Goal: Task Accomplishment & Management: Use online tool/utility

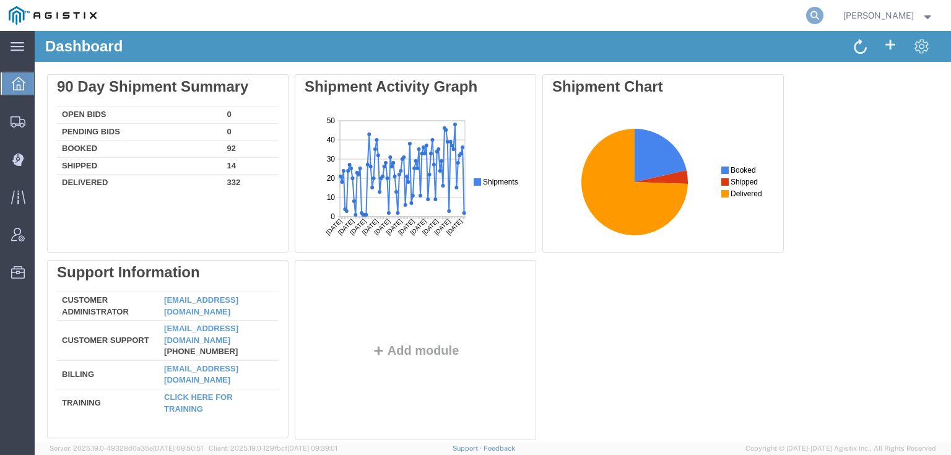
click at [792, 12] on icon at bounding box center [814, 15] width 17 height 17
paste input "56767729"
type input "56767729"
click at [792, 9] on icon at bounding box center [814, 15] width 17 height 17
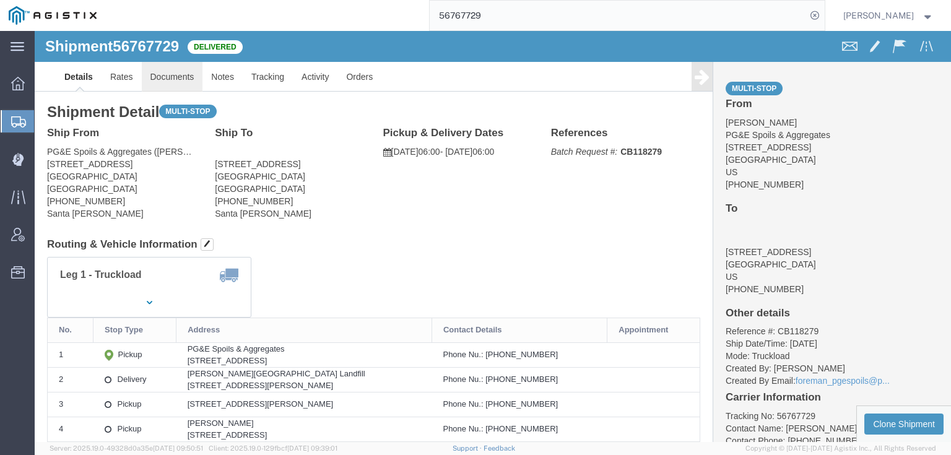
click link "Documents"
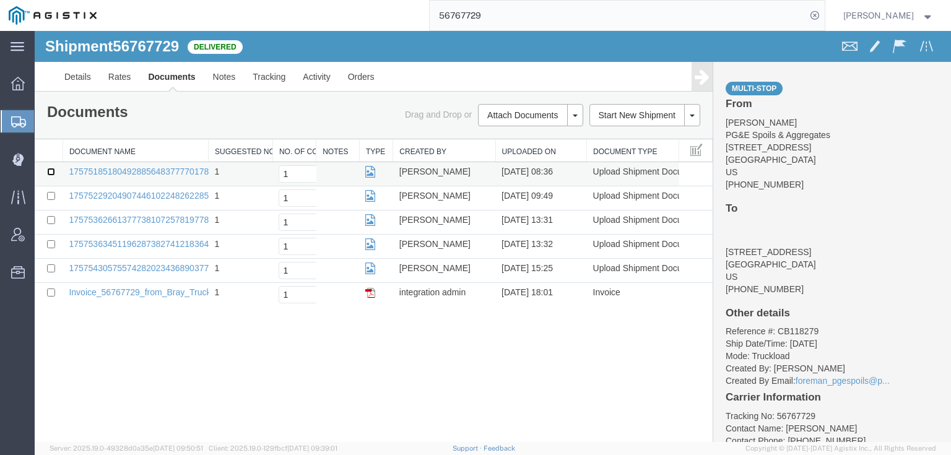
drag, startPoint x: 50, startPoint y: 171, endPoint x: 46, endPoint y: 179, distance: 8.9
click at [50, 171] on input "checkbox" at bounding box center [51, 172] width 8 height 8
checkbox input "true"
click at [50, 196] on input "checkbox" at bounding box center [51, 196] width 8 height 8
checkbox input "true"
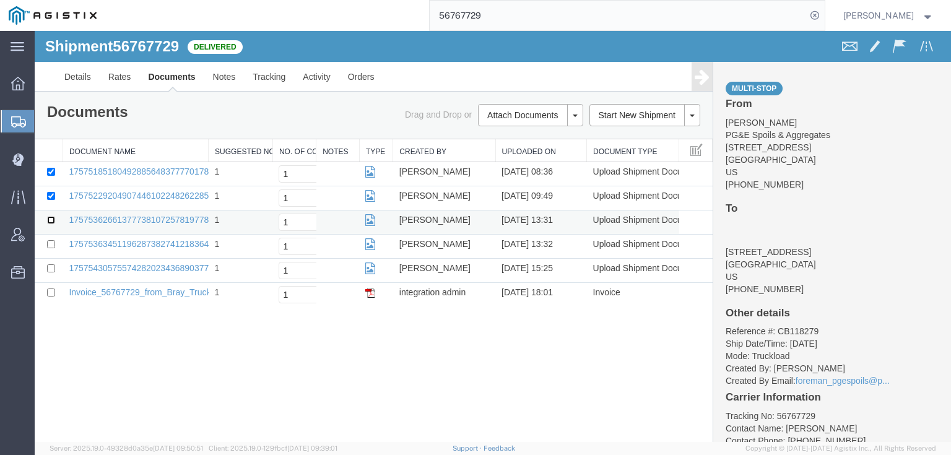
click at [49, 220] on input "checkbox" at bounding box center [51, 220] width 8 height 8
checkbox input "true"
click at [54, 245] on input "checkbox" at bounding box center [51, 244] width 8 height 8
checkbox input "true"
click at [50, 270] on input "checkbox" at bounding box center [51, 268] width 8 height 8
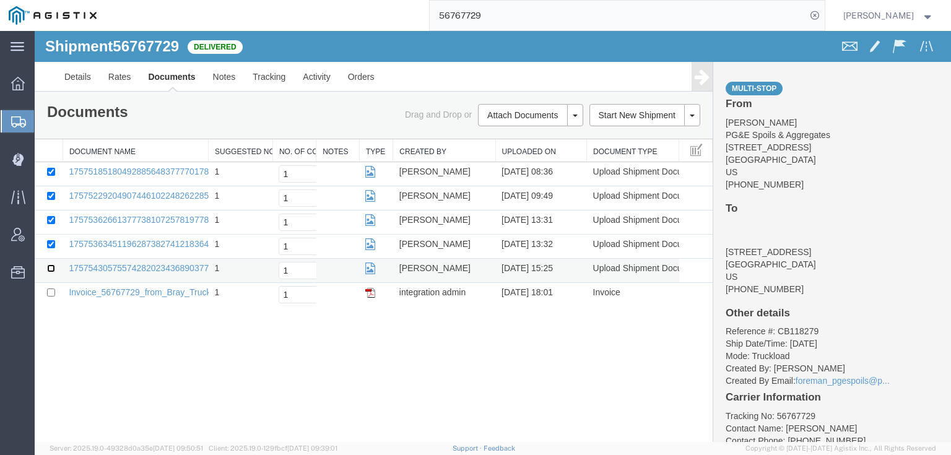
checkbox input "true"
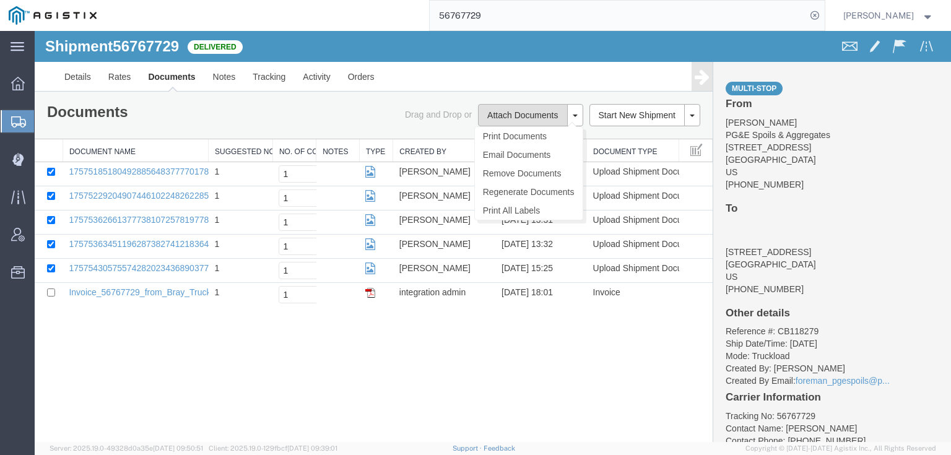
click at [542, 113] on button "Attach Documents" at bounding box center [522, 115] width 89 height 22
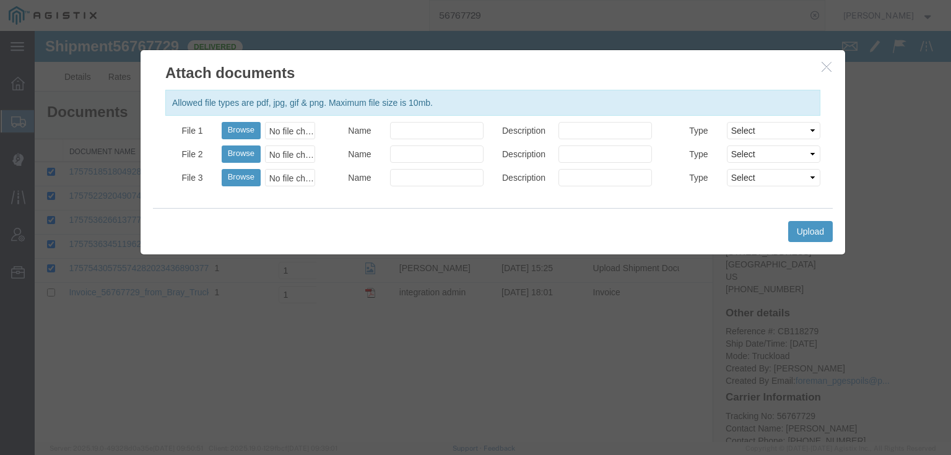
click at [792, 70] on icon "button" at bounding box center [827, 66] width 10 height 11
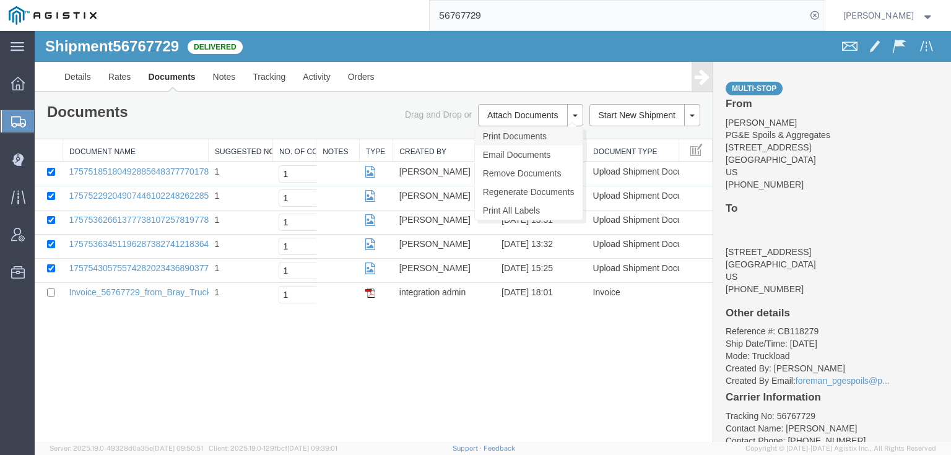
click at [530, 136] on link "Print Documents" at bounding box center [529, 136] width 108 height 19
